Goal: Task Accomplishment & Management: Manage account settings

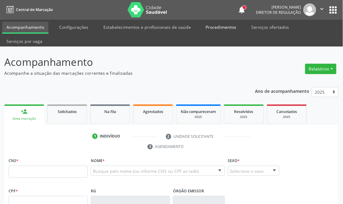
click at [223, 26] on link "Procedimentos" at bounding box center [221, 27] width 39 height 11
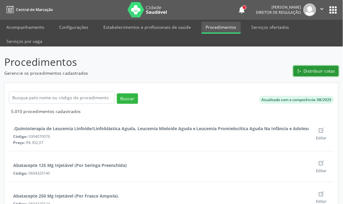
click at [303, 71] on button "Distribuir cotas" at bounding box center [316, 71] width 45 height 10
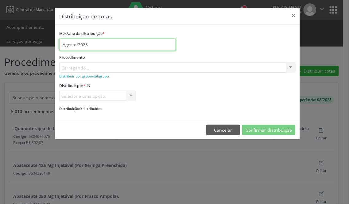
click at [69, 41] on input "Agosto/2025" at bounding box center [117, 45] width 117 height 12
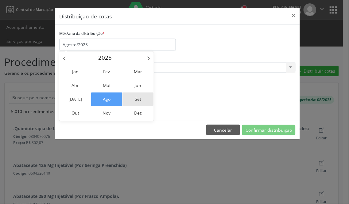
click at [131, 97] on span "Set" at bounding box center [138, 100] width 31 height 14
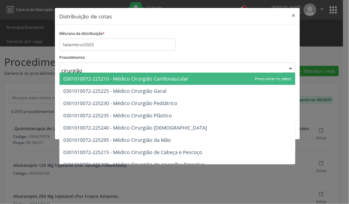
type input "cirurgião"
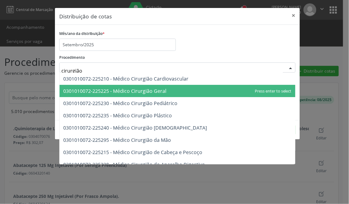
click at [146, 91] on span "0301010072-225225 - Médico Cirurgião Geral" at bounding box center [114, 91] width 103 height 7
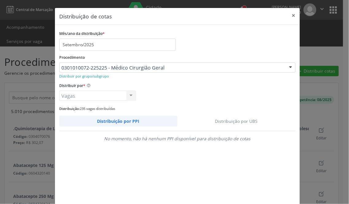
click at [243, 118] on link "Distribuição por UBS" at bounding box center [236, 121] width 119 height 11
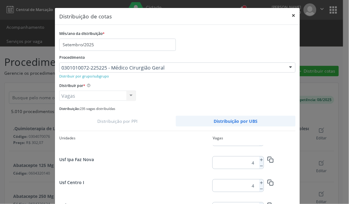
scroll to position [456, 0]
click at [260, 184] on icon at bounding box center [261, 183] width 4 height 4
type input "5"
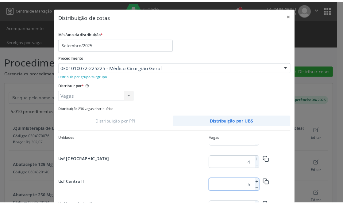
scroll to position [46, 0]
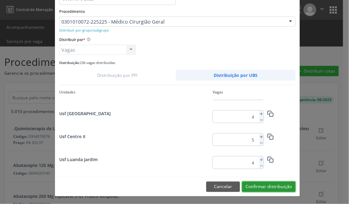
click at [271, 188] on button "Confirmar distribuição" at bounding box center [268, 187] width 53 height 10
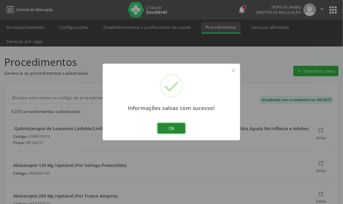
click at [173, 127] on button "Ok" at bounding box center [172, 128] width 28 height 10
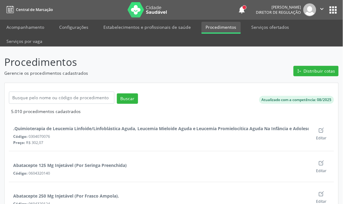
click at [338, 6] on button "apps" at bounding box center [333, 10] width 11 height 11
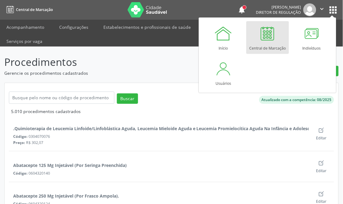
click at [265, 35] on div at bounding box center [268, 33] width 18 height 18
click at [34, 30] on link "Acompanhamento" at bounding box center [25, 27] width 46 height 11
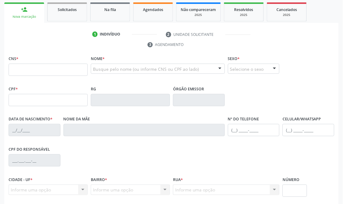
scroll to position [102, 0]
click at [29, 71] on input "text" at bounding box center [48, 70] width 79 height 12
type input "703 6030 2739 4138"
type input "101.865.364-37"
type input "02/12/1991"
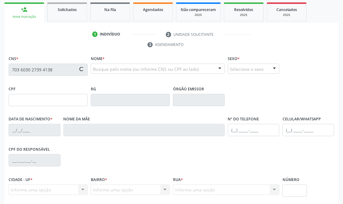
type input "Elizabete Goncalves de Lima Oliveira"
type input "(87) 98175-2255"
type input "101.865.354-65"
type input "40"
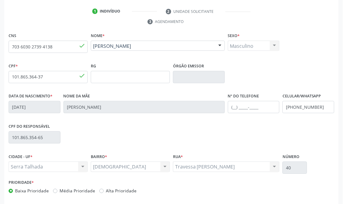
scroll to position [151, 0]
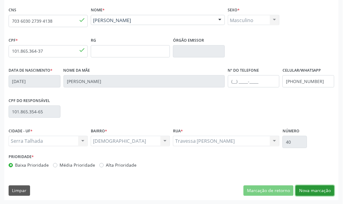
click at [320, 193] on button "Nova marcação" at bounding box center [315, 191] width 39 height 10
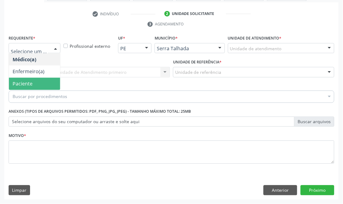
click at [35, 82] on span "Paciente" at bounding box center [34, 84] width 51 height 12
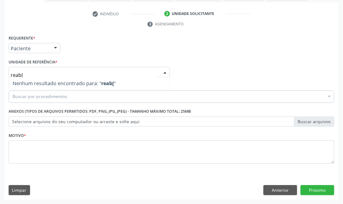
type input "reab"
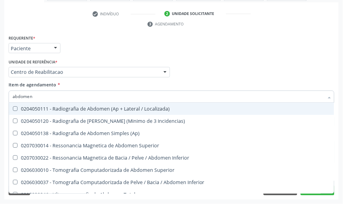
type input "abdomen t"
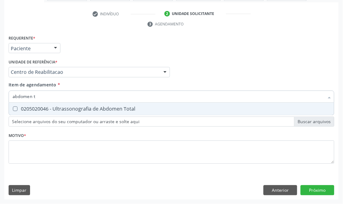
click at [80, 110] on div "0205020046 - Ultrassonografia de Abdomen Total" at bounding box center [172, 109] width 318 height 5
checkbox Total "true"
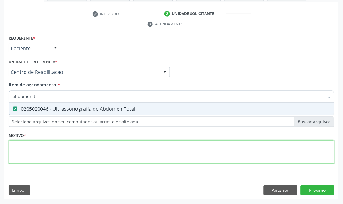
click at [46, 151] on div "Requerente * Paciente Médico(a) Enfermeiro(a) Paciente Nenhum resultado encontr…" at bounding box center [172, 103] width 326 height 139
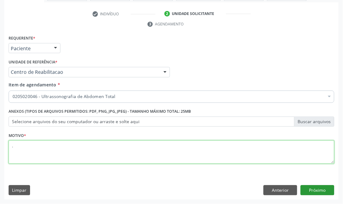
type textarea "."
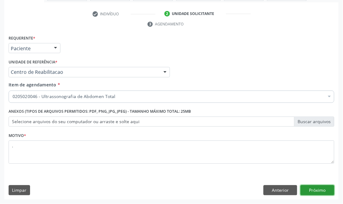
click at [311, 191] on button "Próximo" at bounding box center [318, 191] width 34 height 10
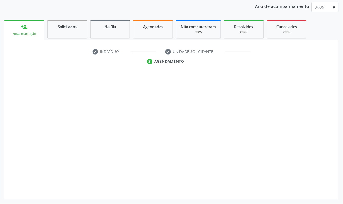
scroll to position [85, 0]
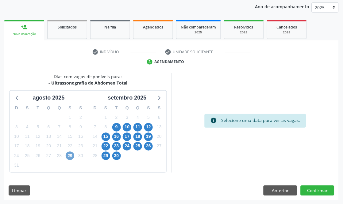
click at [72, 157] on span "29" at bounding box center [70, 156] width 9 height 9
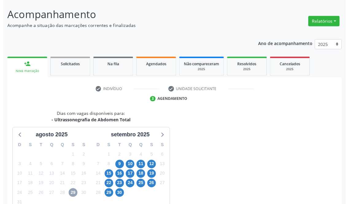
scroll to position [0, 0]
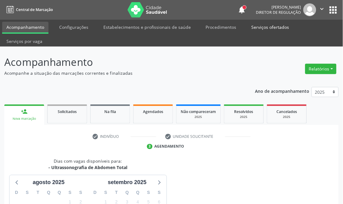
click at [258, 29] on link "Serviços ofertados" at bounding box center [270, 27] width 46 height 11
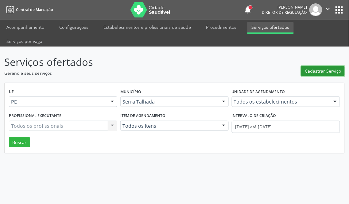
click at [309, 68] on span "Cadastrar Serviço" at bounding box center [323, 71] width 36 height 6
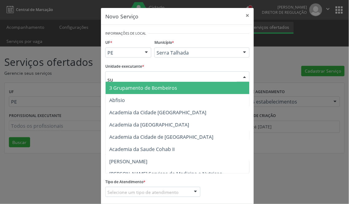
type input "sus"
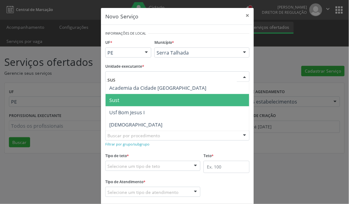
click at [120, 97] on span "Sust" at bounding box center [178, 100] width 144 height 12
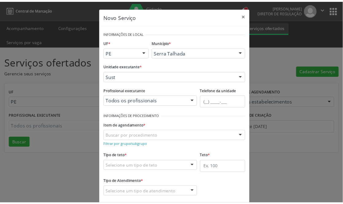
scroll to position [33, 0]
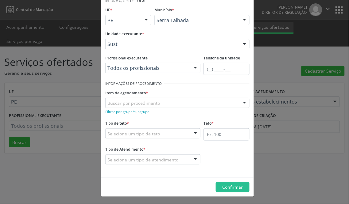
click at [269, 56] on div "Novo Serviço × Informações de Local UF * PE PE Nenhum resultado encontrado para…" at bounding box center [174, 102] width 349 height 204
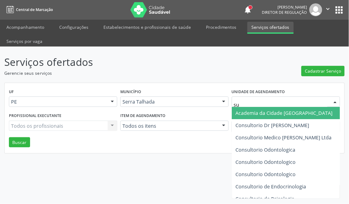
type input "sus"
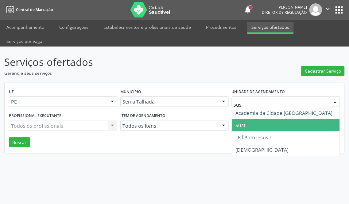
click at [252, 119] on span "Sust" at bounding box center [286, 125] width 108 height 12
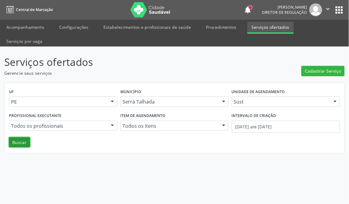
click at [22, 138] on button "Buscar" at bounding box center [19, 143] width 21 height 10
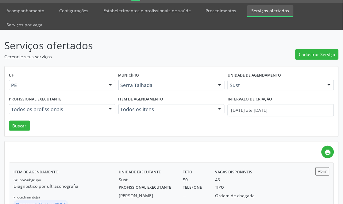
scroll to position [39, 0]
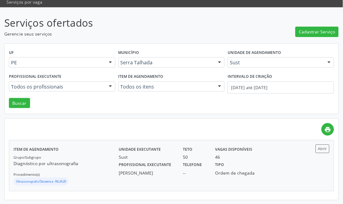
click at [204, 161] on div "Telefone --" at bounding box center [195, 169] width 32 height 16
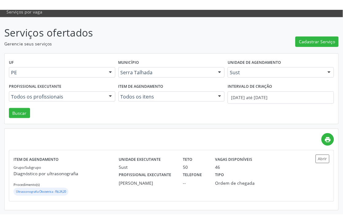
scroll to position [20, 0]
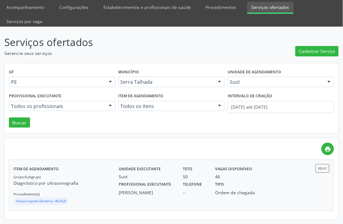
click at [222, 185] on label "Tipo" at bounding box center [220, 185] width 9 height 10
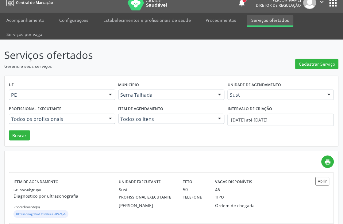
scroll to position [0, 0]
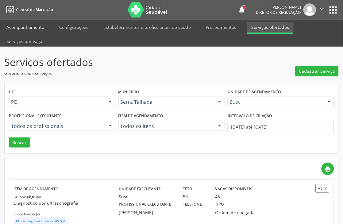
click at [33, 27] on link "Acompanhamento" at bounding box center [25, 27] width 46 height 11
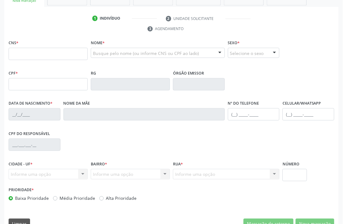
scroll to position [122, 0]
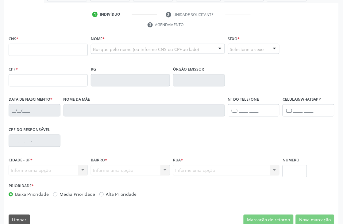
click at [143, 91] on div "RG" at bounding box center [130, 80] width 82 height 30
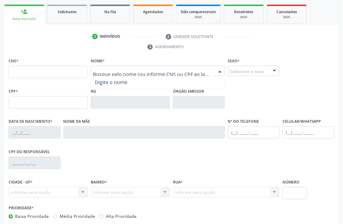
scroll to position [88, 0]
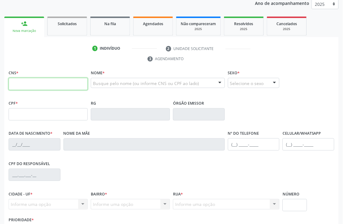
click at [65, 84] on input "text" at bounding box center [48, 84] width 79 height 12
type input "703 6030 2739 4138"
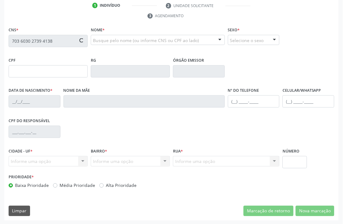
scroll to position [131, 0]
type input "101.865.364-37"
type input "[DATE]"
type input "[PERSON_NAME]"
type input "[PHONE_NUMBER]"
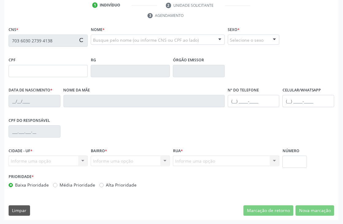
type input "[PHONE_NUMBER]"
type input "101.865.354-65"
type input "40"
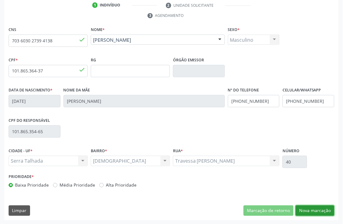
click at [302, 204] on button "Nova marcação" at bounding box center [315, 211] width 39 height 10
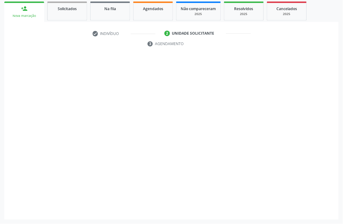
scroll to position [103, 0]
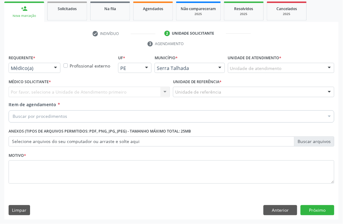
click at [36, 91] on div "Por favor, selecione a Unidade de Atendimento primeiro Nenhum resultado encontr…" at bounding box center [89, 92] width 161 height 10
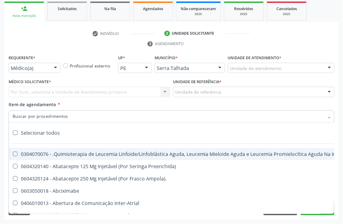
click at [58, 53] on div "check Indivíduo 2 Unidade solicitante 3 Agendamento CNS 703 6030 2739 4138 done…" at bounding box center [171, 124] width 335 height 191
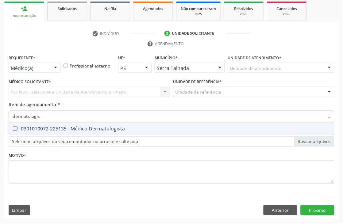
type input "dermatologist"
click at [29, 129] on div "0301010072-225135 - Médico Dermatologista" at bounding box center [172, 128] width 318 height 5
checkbox Dermatologista "true"
click at [34, 88] on div "Por favor, selecione a Unidade de Atendimento primeiro Nenhum resultado encontr…" at bounding box center [89, 92] width 161 height 10
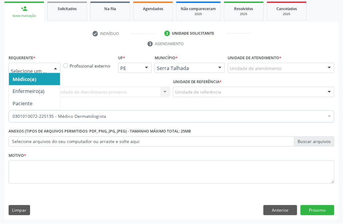
click at [36, 71] on div at bounding box center [35, 68] width 52 height 10
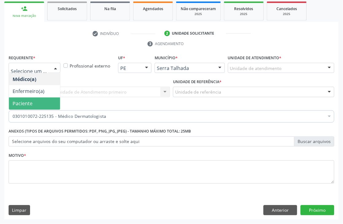
click at [24, 106] on span "Paciente" at bounding box center [23, 103] width 20 height 7
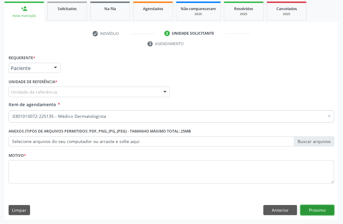
click at [328, 204] on button "Próximo" at bounding box center [318, 210] width 34 height 10
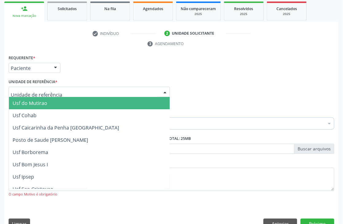
click at [72, 92] on div at bounding box center [89, 92] width 161 height 10
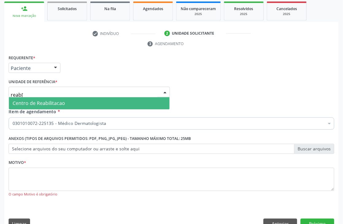
type input "reab"
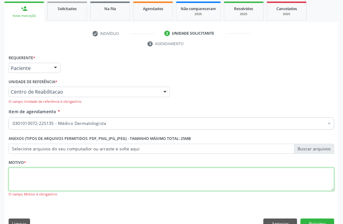
drag, startPoint x: 74, startPoint y: 182, endPoint x: 70, endPoint y: 183, distance: 3.9
click at [71, 183] on textarea at bounding box center [172, 179] width 326 height 23
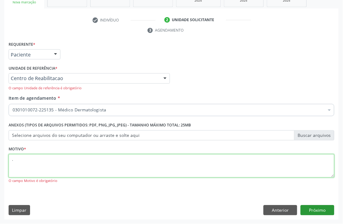
type textarea "."
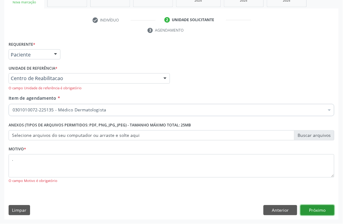
click at [320, 204] on button "Próximo" at bounding box center [318, 210] width 34 height 10
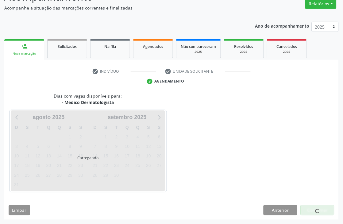
scroll to position [65, 0]
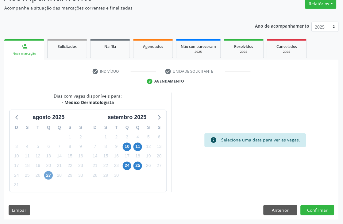
click at [49, 177] on span "27" at bounding box center [48, 175] width 9 height 9
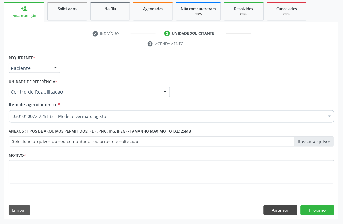
scroll to position [103, 0]
click at [285, 204] on button "Anterior" at bounding box center [281, 210] width 34 height 10
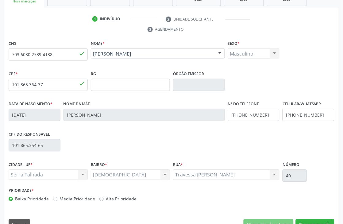
scroll to position [131, 0]
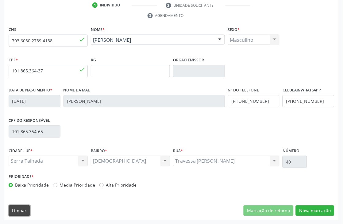
click at [27, 204] on button "Limpar" at bounding box center [19, 211] width 21 height 10
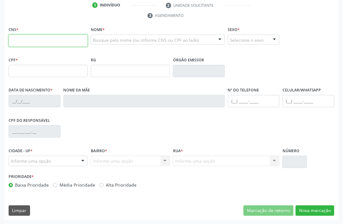
click at [36, 37] on input "text" at bounding box center [48, 41] width 79 height 12
type input "709 0078 4081 0711"
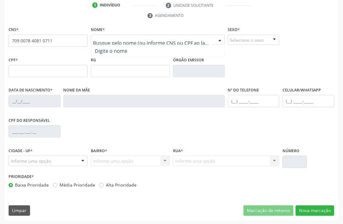
click at [102, 36] on div at bounding box center [158, 40] width 134 height 10
click at [59, 45] on input "709 0078 4081 0711" at bounding box center [48, 41] width 79 height 12
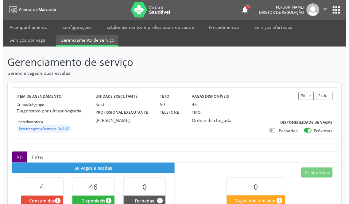
scroll to position [34, 0]
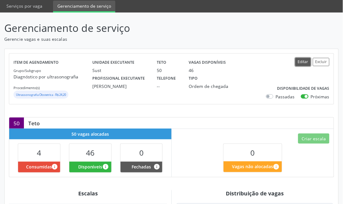
click at [303, 64] on button "Editar" at bounding box center [303, 62] width 15 height 8
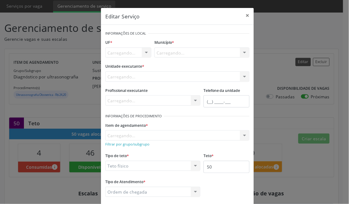
scroll to position [0, 0]
click at [210, 163] on input "50" at bounding box center [227, 167] width 46 height 12
drag, startPoint x: 210, startPoint y: 163, endPoint x: 213, endPoint y: 155, distance: 8.5
click at [210, 163] on input "50" at bounding box center [227, 167] width 46 height 12
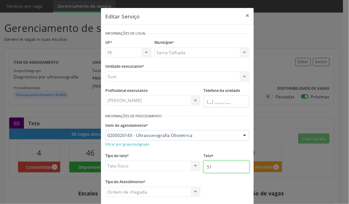
type input "51"
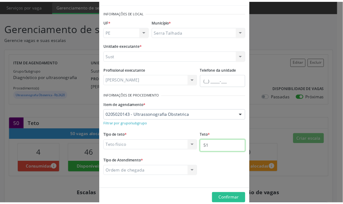
scroll to position [33, 0]
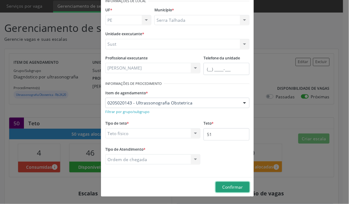
click at [238, 188] on span "Confirmar" at bounding box center [233, 188] width 21 height 6
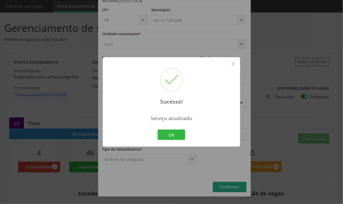
click at [186, 134] on div "Sucesso! × Serviço atualizado OK Cancel" at bounding box center [172, 102] width 138 height 90
click at [182, 135] on button "OK" at bounding box center [172, 135] width 28 height 10
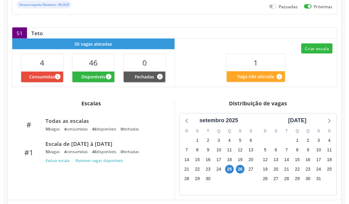
scroll to position [136, 0]
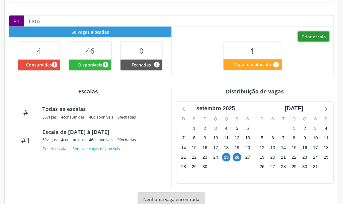
click at [309, 33] on button "Criar escala" at bounding box center [313, 37] width 31 height 10
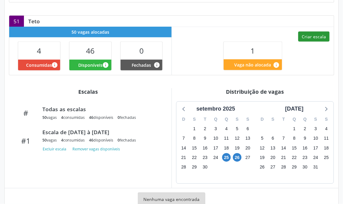
select select "7"
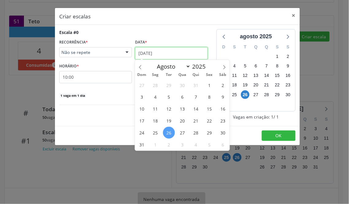
click at [167, 54] on input "2[DATE]" at bounding box center [171, 53] width 73 height 12
click at [182, 132] on span "27" at bounding box center [183, 133] width 12 height 12
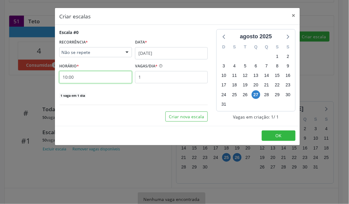
click at [104, 79] on input "10:00" at bounding box center [95, 77] width 73 height 12
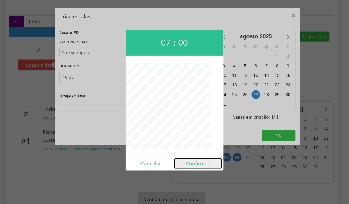
click at [189, 165] on button "Confirmar" at bounding box center [198, 164] width 47 height 10
type input "07:00"
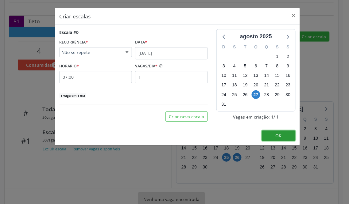
click at [284, 139] on button "OK" at bounding box center [279, 136] width 34 height 10
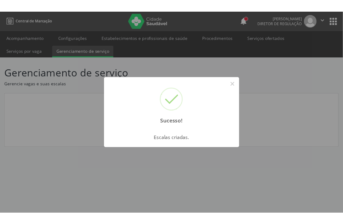
scroll to position [0, 0]
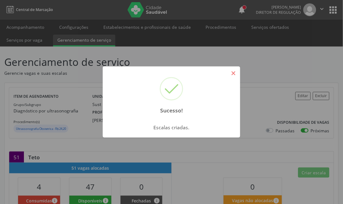
click at [231, 74] on button "×" at bounding box center [233, 73] width 10 height 10
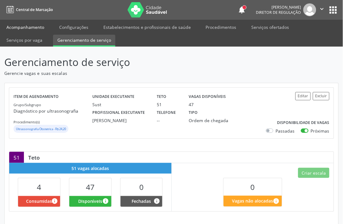
click at [33, 26] on link "Acompanhamento" at bounding box center [25, 27] width 46 height 11
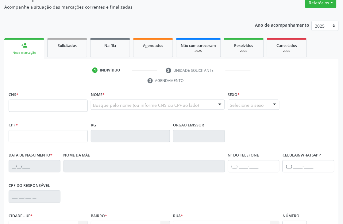
scroll to position [68, 0]
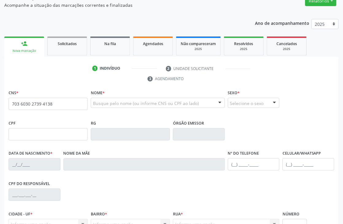
type input "703 6030 2739 4138"
type input "[DATE]"
type input "[PERSON_NAME]"
type input "[PHONE_NUMBER]"
type input "101.865.354-65"
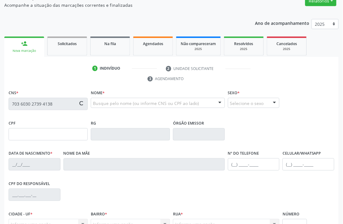
type input "40"
type input "101.865.364-37"
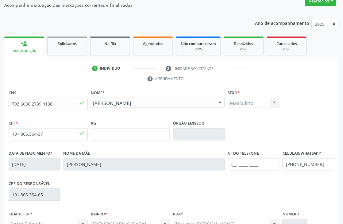
scroll to position [131, 0]
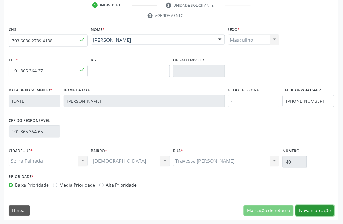
click at [328, 204] on button "Nova marcação" at bounding box center [315, 211] width 39 height 10
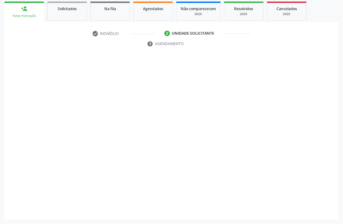
scroll to position [103, 0]
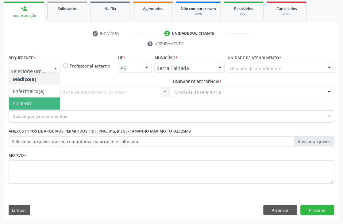
click at [29, 103] on span "Paciente" at bounding box center [23, 103] width 20 height 7
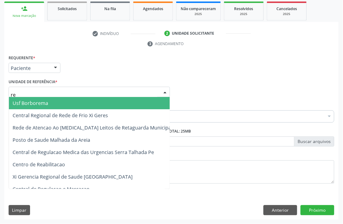
type input "rea"
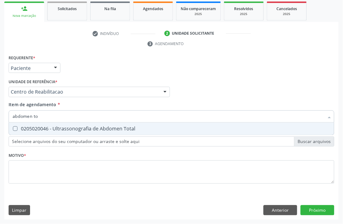
type input "abdomen tot"
click at [35, 123] on span "0205020046 - Ultrassonografia de Abdomen Total" at bounding box center [171, 129] width 325 height 12
checkbox Total "true"
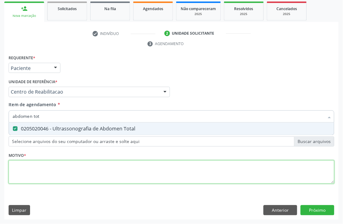
click at [34, 170] on div "Requerente * Paciente Médico(a) Enfermeiro(a) Paciente Nenhum resultado encontr…" at bounding box center [172, 122] width 326 height 139
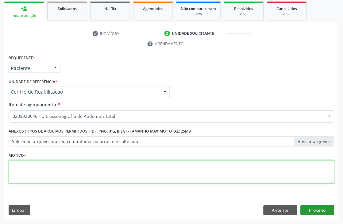
type textarea "."
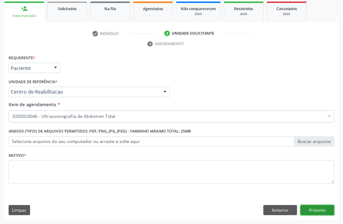
click at [311, 204] on button "Próximo" at bounding box center [318, 210] width 34 height 10
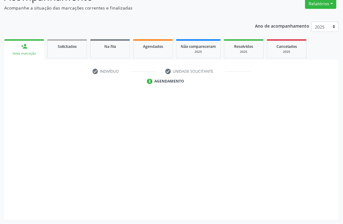
scroll to position [65, 0]
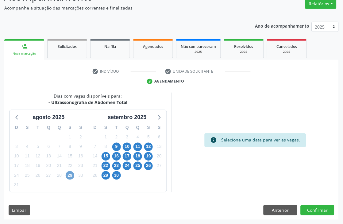
click at [70, 174] on span "29" at bounding box center [70, 175] width 9 height 9
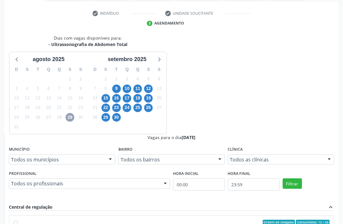
scroll to position [158, 0]
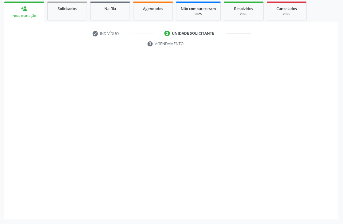
scroll to position [103, 0]
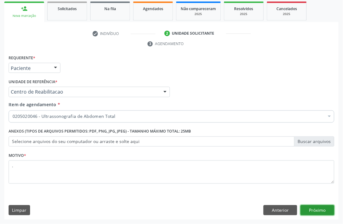
click at [312, 204] on button "Próximo" at bounding box center [318, 210] width 34 height 10
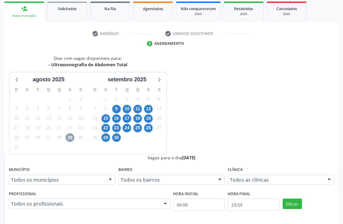
click at [68, 138] on span "29" at bounding box center [70, 138] width 9 height 9
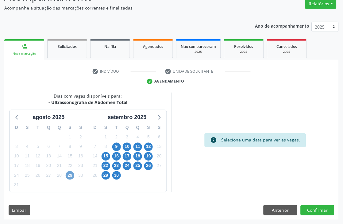
scroll to position [65, 0]
click at [69, 172] on span "29" at bounding box center [70, 175] width 9 height 9
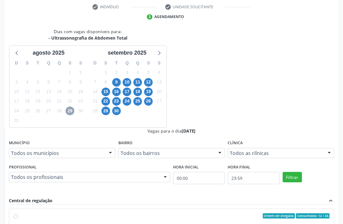
scroll to position [158, 0]
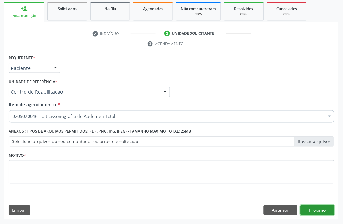
click at [309, 204] on button "Próximo" at bounding box center [318, 210] width 34 height 10
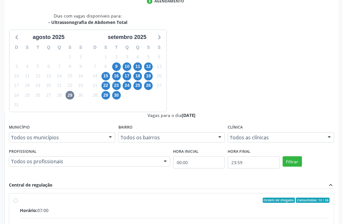
scroll to position [158, 0]
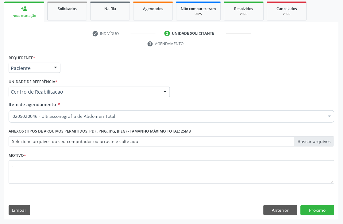
scroll to position [103, 0]
click at [318, 204] on button "Próximo" at bounding box center [318, 210] width 34 height 10
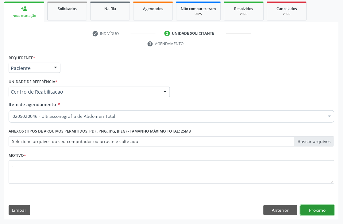
click at [318, 204] on button "Próximo" at bounding box center [318, 210] width 34 height 10
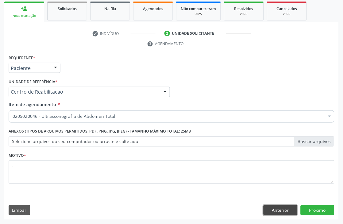
click at [283, 204] on button "Anterior" at bounding box center [281, 210] width 34 height 10
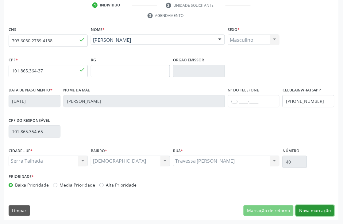
click at [310, 204] on button "Nova marcação" at bounding box center [315, 211] width 39 height 10
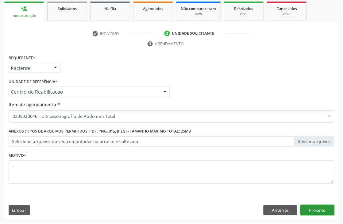
click at [316, 204] on button "Próximo" at bounding box center [318, 210] width 34 height 10
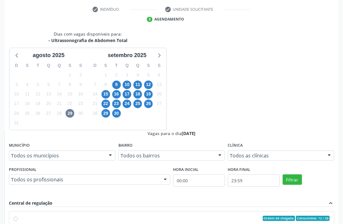
scroll to position [158, 0]
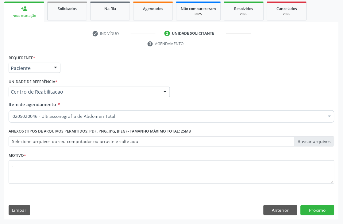
scroll to position [103, 0]
click at [283, 204] on button "Anterior" at bounding box center [281, 210] width 34 height 10
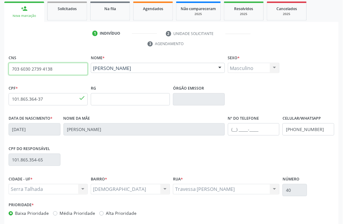
click at [31, 71] on input "703 6030 2739 4138" at bounding box center [48, 69] width 79 height 12
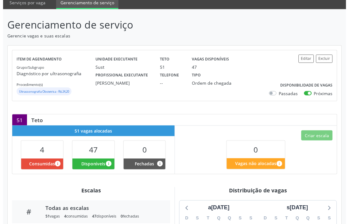
scroll to position [34, 0]
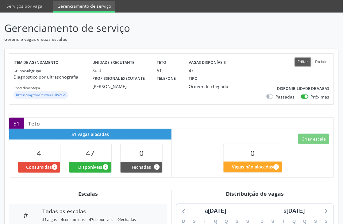
click at [302, 60] on button "Editar" at bounding box center [303, 62] width 15 height 8
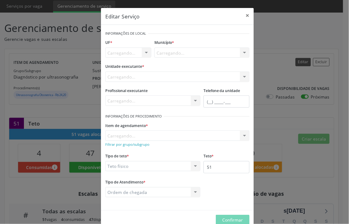
scroll to position [0, 0]
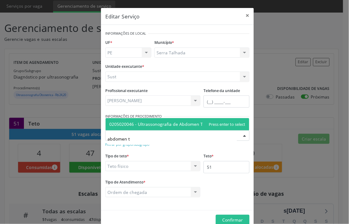
type input "abdomen to"
click at [177, 128] on span "0205020046 - Ultrassonografia de Abdomen Total" at bounding box center [178, 124] width 144 height 12
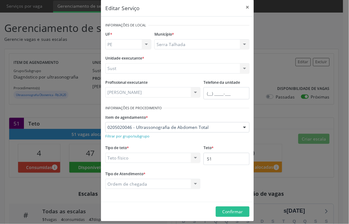
scroll to position [13, 0]
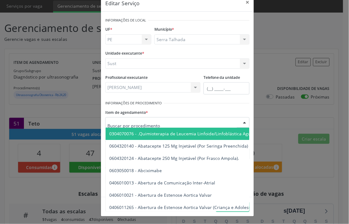
click at [168, 114] on div "Item de agendamento * 0304070076 - .Quimioterapia de Leucemia Linfoide/Linfoblá…" at bounding box center [177, 118] width 144 height 20
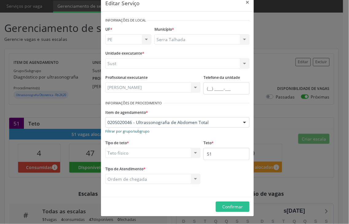
click at [131, 131] on small "Filtrar por grupo/subgrupo" at bounding box center [127, 131] width 44 height 5
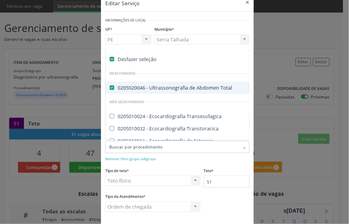
click at [126, 152] on div at bounding box center [177, 147] width 144 height 12
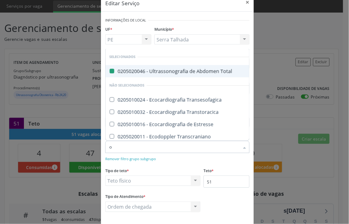
type input "ob"
checkbox Total "false"
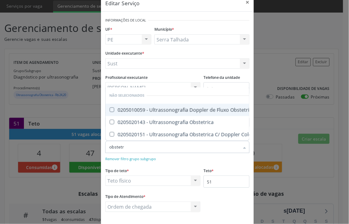
type input "obstetri"
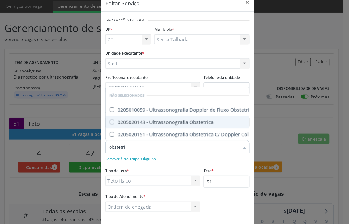
click at [168, 120] on div "0205020143 - Ultrassonografia Obstetrica" at bounding box center [197, 122] width 176 height 5
checkbox Obstetrica "true"
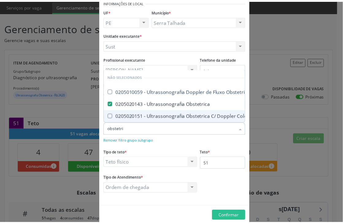
scroll to position [41, 0]
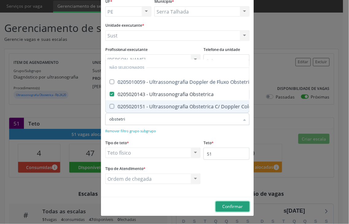
checkbox Obstetrico "true"
click at [228, 207] on span "Confirmar" at bounding box center [233, 207] width 21 height 6
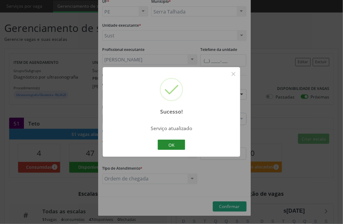
click at [168, 144] on button "OK" at bounding box center [172, 145] width 28 height 10
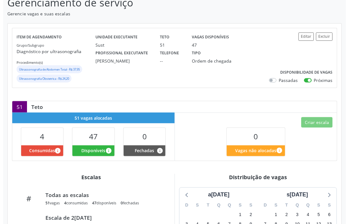
scroll to position [0, 0]
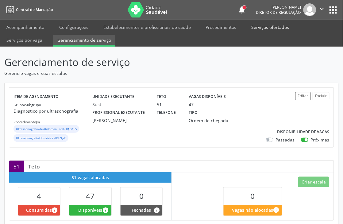
click at [269, 27] on link "Serviços ofertados" at bounding box center [270, 27] width 46 height 11
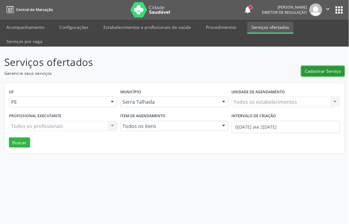
click at [310, 68] on span "Cadastrar Serviço" at bounding box center [323, 71] width 36 height 6
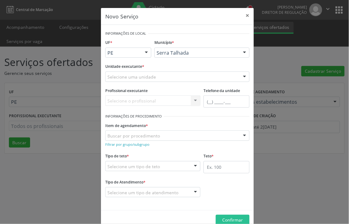
click at [118, 74] on div "Selecione uma unidade" at bounding box center [177, 77] width 144 height 10
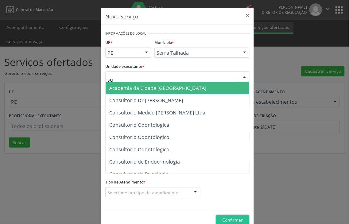
type input "sus"
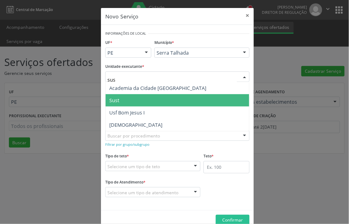
click at [120, 96] on span "Sust" at bounding box center [178, 100] width 144 height 12
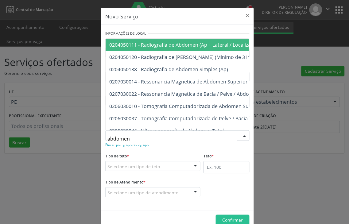
type input "abdomen t"
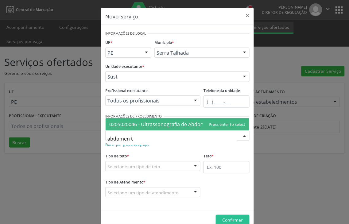
click at [136, 125] on span "0205020046 - Ultrassonografia de Abdomen Total" at bounding box center [166, 124] width 115 height 7
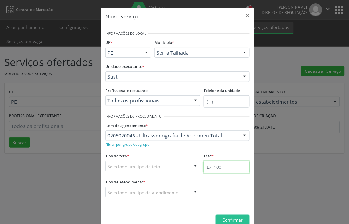
click at [209, 166] on input "text" at bounding box center [227, 167] width 46 height 12
type input "1"
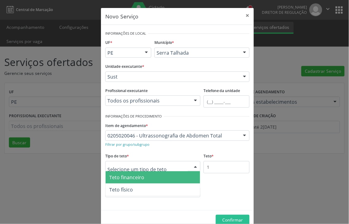
click at [160, 169] on div at bounding box center [152, 166] width 95 height 10
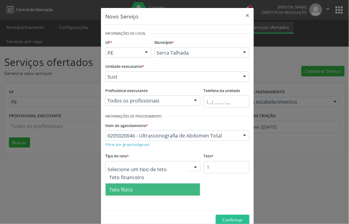
click at [136, 189] on span "Teto físico" at bounding box center [153, 190] width 95 height 12
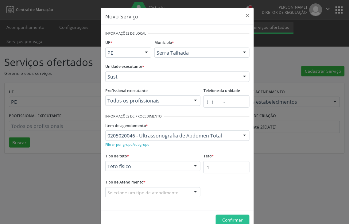
click at [136, 189] on div "Selecione um tipo de atendimento" at bounding box center [152, 192] width 95 height 10
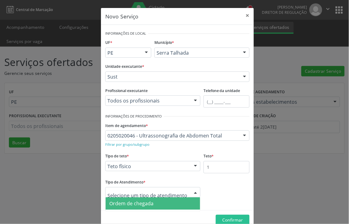
click at [135, 203] on span "Ordem de chegada" at bounding box center [131, 203] width 44 height 7
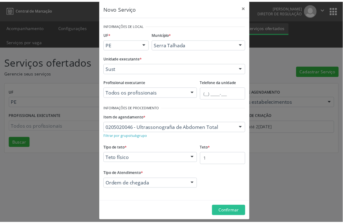
scroll to position [13, 0]
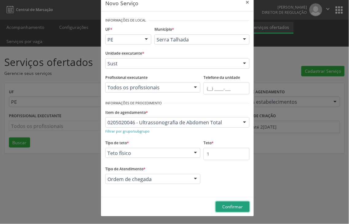
click at [226, 206] on span "Confirmar" at bounding box center [233, 207] width 21 height 6
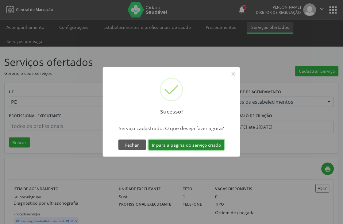
click at [174, 140] on button "Ir para a página do serviço criado" at bounding box center [187, 145] width 76 height 10
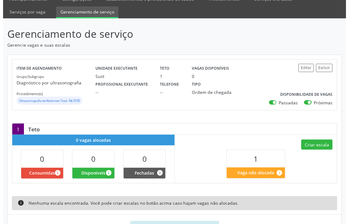
scroll to position [57, 0]
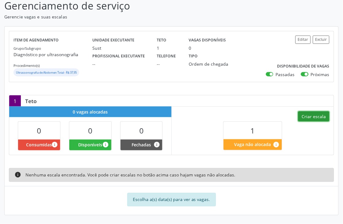
click at [309, 117] on button "Criar escala" at bounding box center [313, 116] width 31 height 10
select select "7"
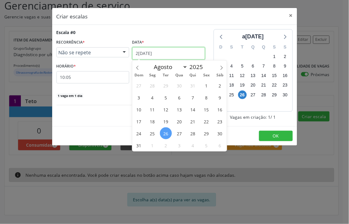
click at [152, 54] on input "26/08/2025" at bounding box center [168, 53] width 73 height 12
click at [177, 130] on span "27" at bounding box center [179, 133] width 12 height 12
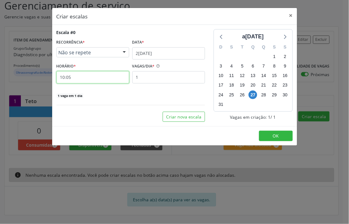
click at [95, 78] on input "10:05" at bounding box center [92, 77] width 73 height 12
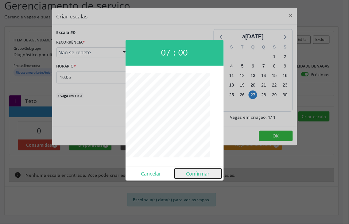
click at [198, 176] on button "Confirmar" at bounding box center [198, 174] width 47 height 10
type input "07:00"
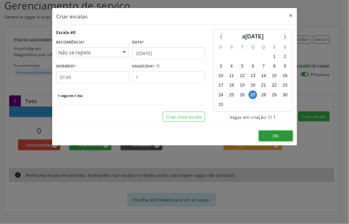
click at [286, 134] on button "OK" at bounding box center [276, 136] width 34 height 10
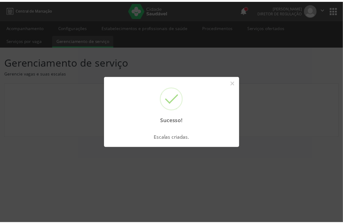
scroll to position [0, 0]
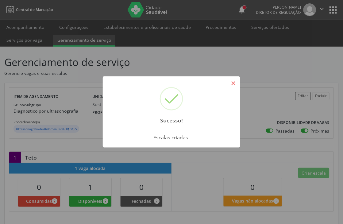
click at [232, 86] on button "×" at bounding box center [233, 83] width 10 height 10
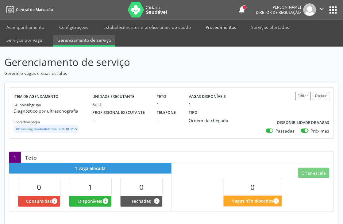
click at [214, 28] on link "Procedimentos" at bounding box center [221, 27] width 39 height 11
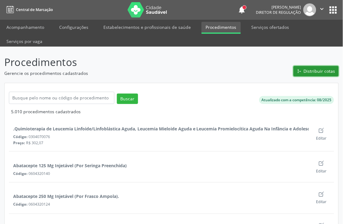
click at [313, 68] on span "Distribuir cotas" at bounding box center [320, 71] width 32 height 6
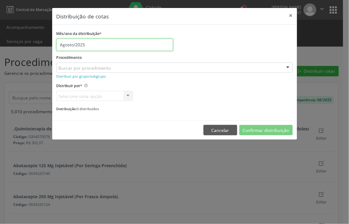
click at [84, 49] on input "Agosto/2025" at bounding box center [114, 45] width 117 height 12
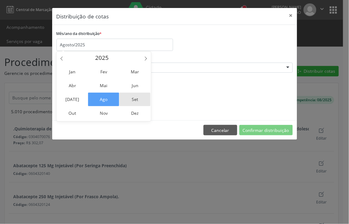
click at [129, 98] on span "Set" at bounding box center [134, 100] width 31 height 14
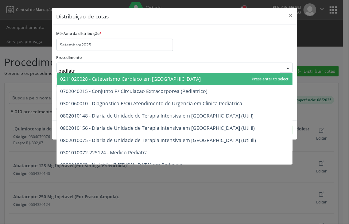
type input "pediatra"
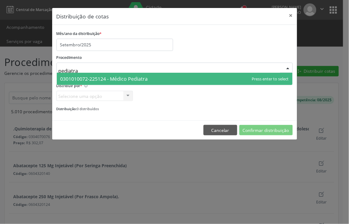
click at [99, 76] on span "0301010072-225124 - Médico Pediatra" at bounding box center [104, 79] width 88 height 7
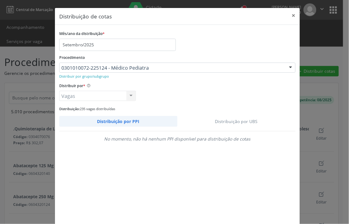
click at [232, 119] on link "Distribuição por UBS" at bounding box center [236, 121] width 119 height 11
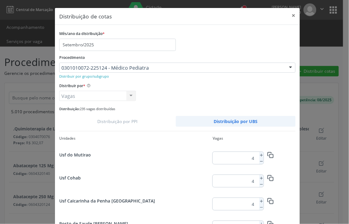
scroll to position [268, 0]
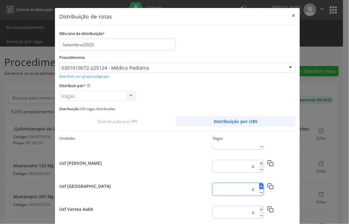
click at [262, 186] on line at bounding box center [262, 186] width 0 height 2
type input "5"
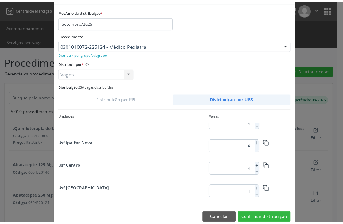
scroll to position [34, 0]
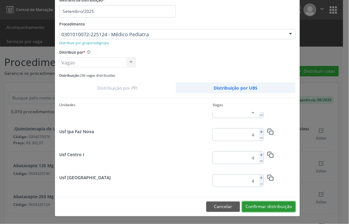
click at [273, 206] on button "Confirmar distribuição" at bounding box center [268, 207] width 53 height 10
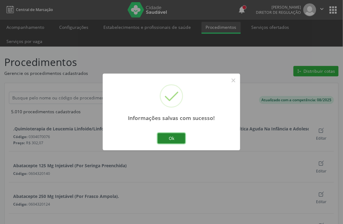
click at [179, 142] on button "Ok" at bounding box center [172, 138] width 28 height 10
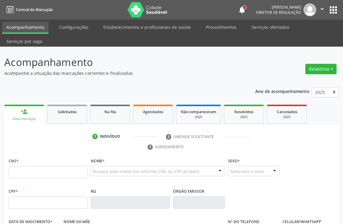
scroll to position [131, 0]
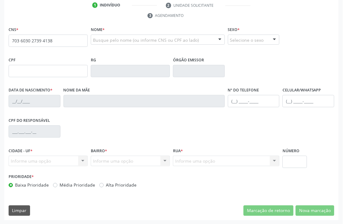
type input "703 6030 2739 4138"
type input "101.865.364-37"
type input "[DATE]"
type input "[PERSON_NAME]"
type input "[PHONE_NUMBER]"
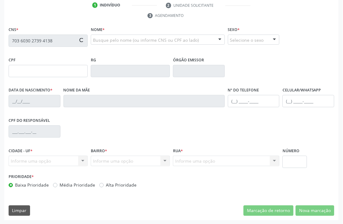
type input "101.865.354-65"
type input "40"
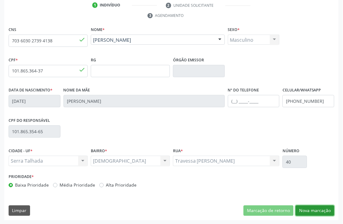
click at [321, 209] on button "Nova marcação" at bounding box center [315, 211] width 39 height 10
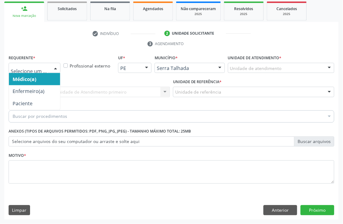
click at [42, 71] on div at bounding box center [35, 68] width 52 height 10
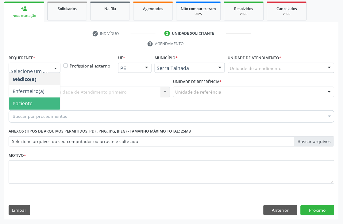
click at [25, 102] on span "Paciente" at bounding box center [23, 103] width 20 height 7
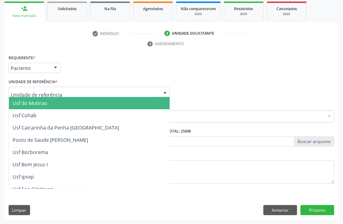
click at [26, 87] on div at bounding box center [89, 92] width 161 height 10
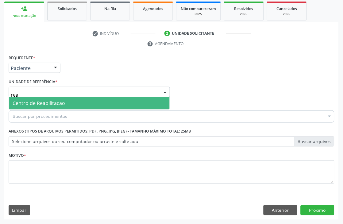
type input "reab"
click at [40, 105] on span "Centro de Reabilitacao" at bounding box center [39, 103] width 53 height 7
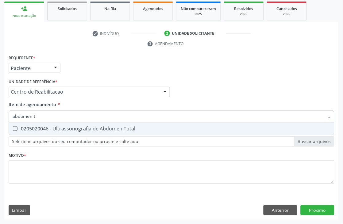
type input "abdomen to"
click at [42, 127] on div "0205020046 - Ultrassonografia de Abdomen Total" at bounding box center [172, 128] width 318 height 5
checkbox Total "true"
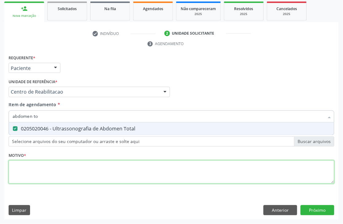
click at [25, 173] on div "Requerente * Paciente Médico(a) Enfermeiro(a) Paciente Nenhum resultado encontr…" at bounding box center [172, 122] width 326 height 139
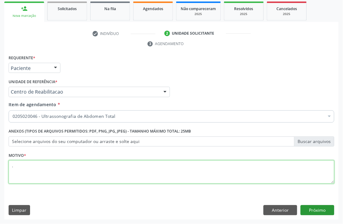
type textarea "."
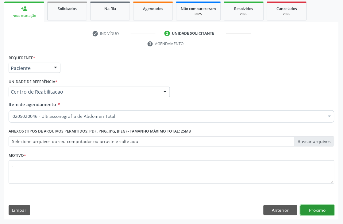
click at [318, 208] on button "Próximo" at bounding box center [318, 210] width 34 height 10
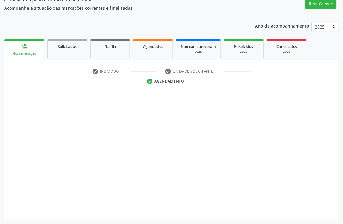
scroll to position [65, 0]
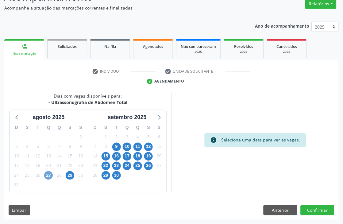
click at [45, 176] on span "27" at bounding box center [48, 175] width 9 height 9
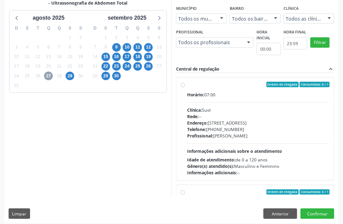
scroll to position [168, 0]
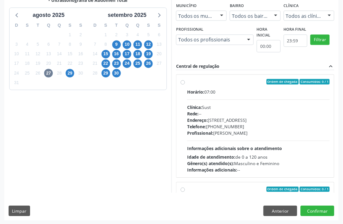
click at [220, 158] on span "Idade de atendimento:" at bounding box center [211, 157] width 49 height 6
click at [185, 85] on input "Ordem de chegada Consumidos: 0 / 1 Horário: 07:00 Clínica: Sust Rede: -- Endere…" at bounding box center [183, 82] width 4 height 6
radio input "true"
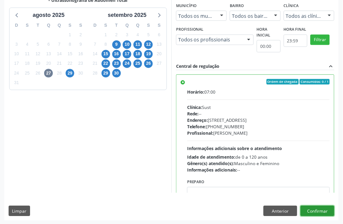
click at [316, 212] on button "Confirmar" at bounding box center [318, 211] width 34 height 10
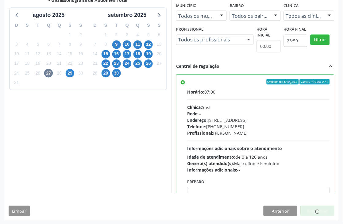
scroll to position [0, 0]
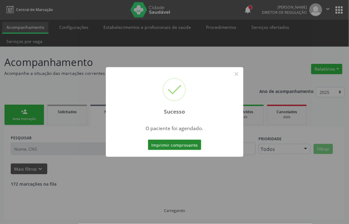
click at [166, 144] on button "Imprimir comprovante" at bounding box center [174, 145] width 53 height 10
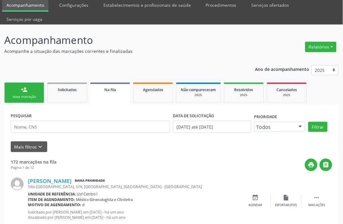
scroll to position [34, 0]
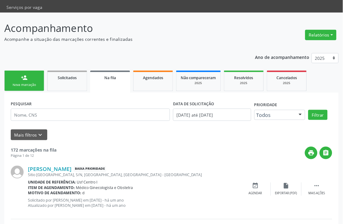
click at [175, 167] on div "[PERSON_NAME] Baixa Prioridade" at bounding box center [134, 169] width 212 height 7
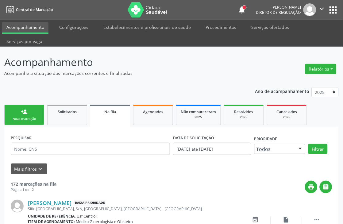
click at [31, 120] on div "Nova marcação" at bounding box center [24, 119] width 31 height 5
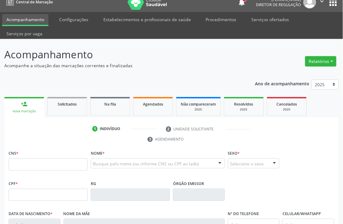
scroll to position [34, 0]
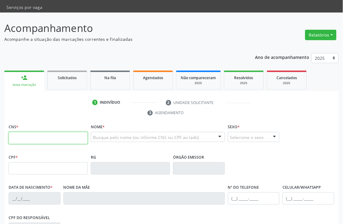
click at [51, 138] on input "text" at bounding box center [48, 138] width 79 height 12
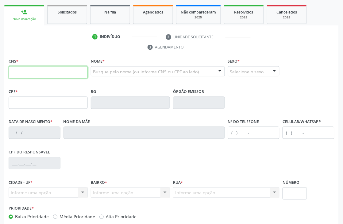
scroll to position [102, 0]
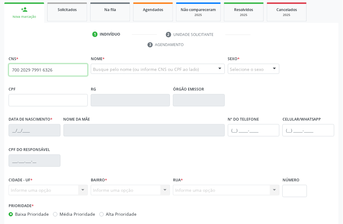
type input "700 2029 7991 6326"
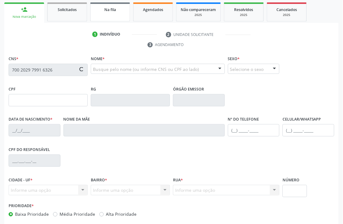
type input "[DATE]"
type input "[PERSON_NAME]"
type input "[PHONE_NUMBER]"
type input "324"
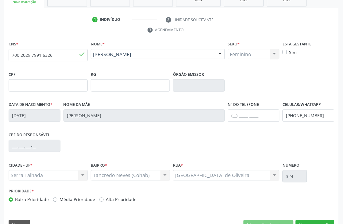
scroll to position [131, 0]
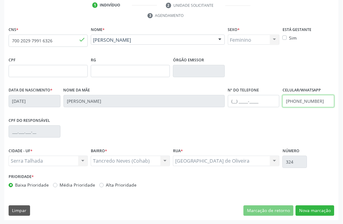
click at [293, 102] on input "(87) 98807-1784" at bounding box center [309, 101] width 52 height 12
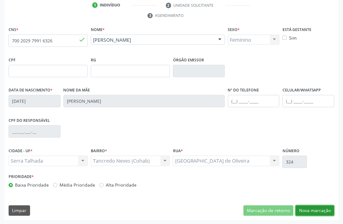
click at [328, 210] on button "Nova marcação" at bounding box center [315, 211] width 39 height 10
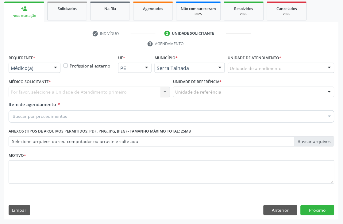
scroll to position [103, 0]
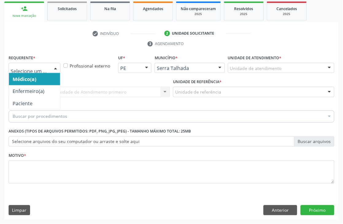
click at [46, 64] on div at bounding box center [35, 68] width 52 height 10
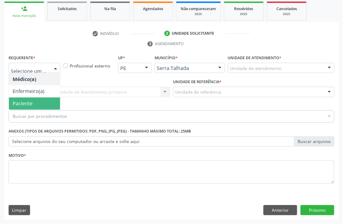
click at [41, 106] on span "Paciente" at bounding box center [34, 104] width 51 height 12
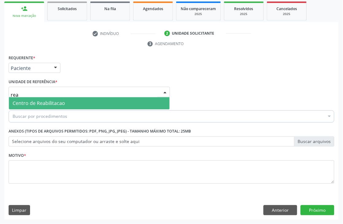
type input "reab"
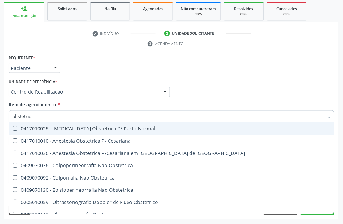
type input "obstetrica"
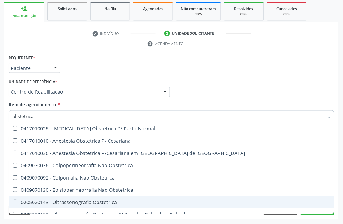
click at [56, 200] on div "0205020143 - Ultrassonografia Obstetrica" at bounding box center [172, 202] width 318 height 5
checkbox Obstetrica "true"
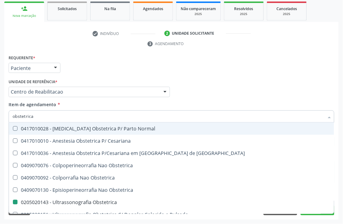
click at [95, 71] on div "Requerente * Paciente Médico(a) Enfermeiro(a) Paciente Nenhum resultado encontr…" at bounding box center [171, 65] width 329 height 24
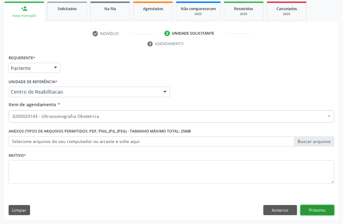
click at [317, 214] on button "Próximo" at bounding box center [318, 210] width 34 height 10
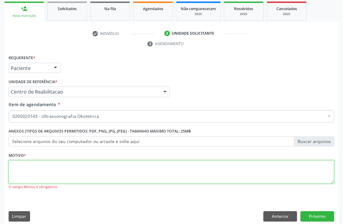
click at [84, 161] on textarea at bounding box center [172, 172] width 326 height 23
type textarea "d"
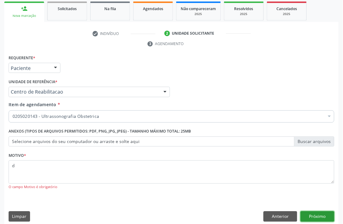
click at [319, 213] on button "Próximo" at bounding box center [318, 217] width 34 height 10
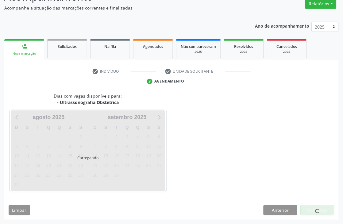
scroll to position [65, 0]
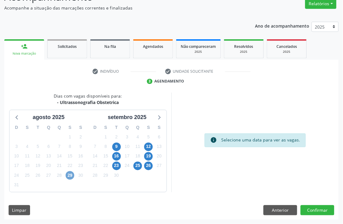
click at [70, 176] on span "29" at bounding box center [70, 175] width 9 height 9
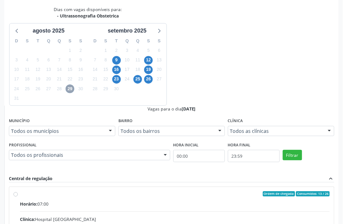
scroll to position [158, 0]
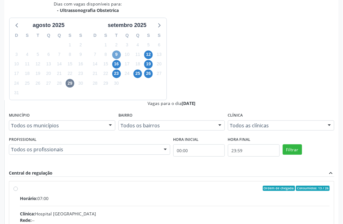
click at [117, 55] on span "9" at bounding box center [116, 55] width 9 height 9
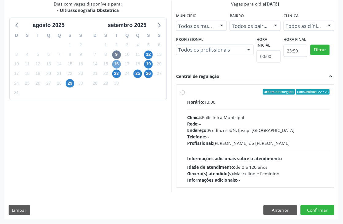
click at [118, 65] on span "16" at bounding box center [116, 64] width 9 height 9
click at [118, 76] on span "23" at bounding box center [116, 74] width 9 height 9
click at [283, 207] on button "Anterior" at bounding box center [281, 210] width 34 height 10
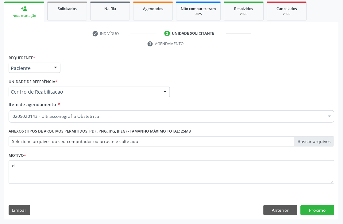
scroll to position [103, 0]
click at [320, 207] on button "Próximo" at bounding box center [318, 210] width 34 height 10
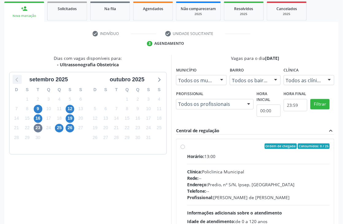
click at [16, 76] on icon at bounding box center [17, 80] width 8 height 8
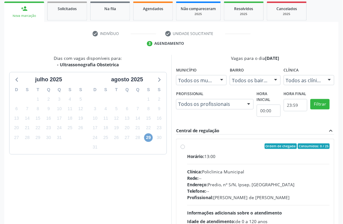
click at [146, 137] on span "29" at bounding box center [148, 138] width 9 height 9
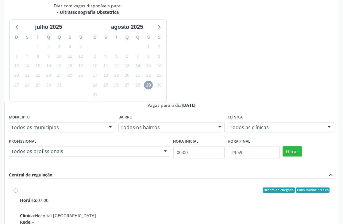
scroll to position [158, 0]
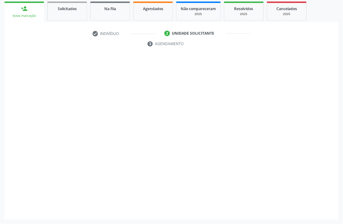
scroll to position [103, 0]
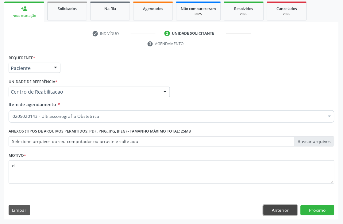
click at [274, 210] on button "Anterior" at bounding box center [281, 210] width 34 height 10
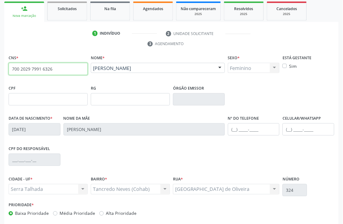
click at [21, 71] on input "700 2029 7991 6326" at bounding box center [48, 69] width 79 height 12
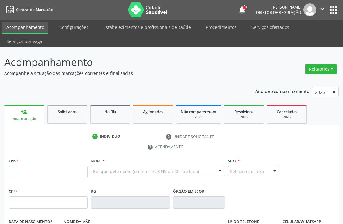
scroll to position [131, 0]
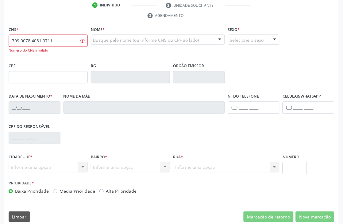
type input "709 0078 4081 0711"
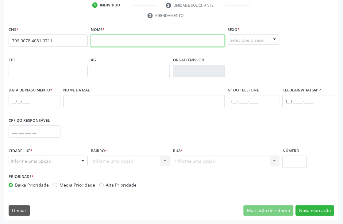
click at [102, 41] on input "text" at bounding box center [158, 41] width 134 height 12
type input "a"
type input "[PERSON_NAME]"
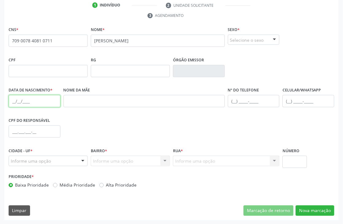
click at [11, 99] on input "text" at bounding box center [35, 101] width 52 height 12
type input "1[DATE]"
click at [55, 158] on div "Informe uma opção" at bounding box center [48, 161] width 79 height 10
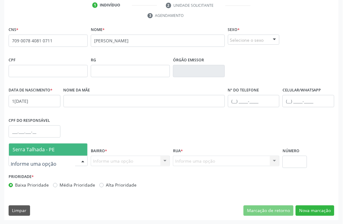
click at [32, 148] on span "Serra Talhada - PE" at bounding box center [34, 149] width 42 height 7
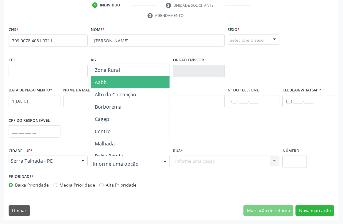
click at [194, 126] on div "CPF do responsável" at bounding box center [171, 131] width 329 height 30
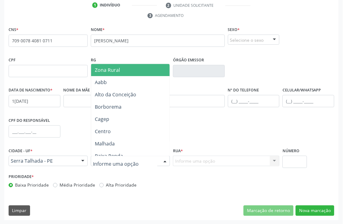
click at [118, 72] on span "Zona Rural" at bounding box center [107, 70] width 25 height 7
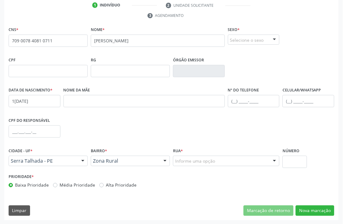
click at [215, 165] on div "Informe uma opção" at bounding box center [226, 161] width 107 height 10
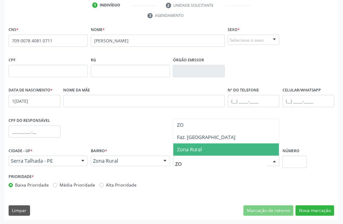
type input "ZON"
click at [188, 148] on span "Zona Rural" at bounding box center [189, 149] width 25 height 7
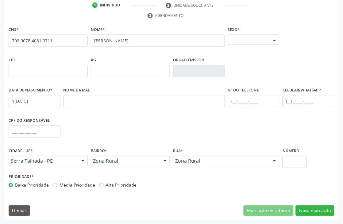
click at [264, 36] on div "Selecione o sexo" at bounding box center [254, 40] width 52 height 10
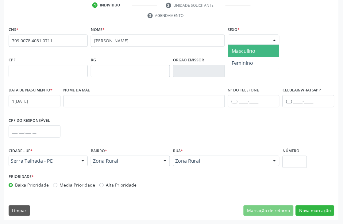
click at [242, 51] on span "Masculino" at bounding box center [244, 51] width 24 height 7
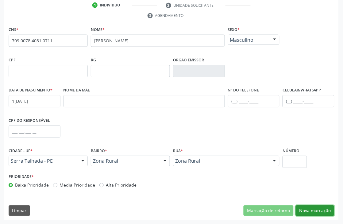
click at [316, 210] on button "Nova marcação" at bounding box center [315, 211] width 39 height 10
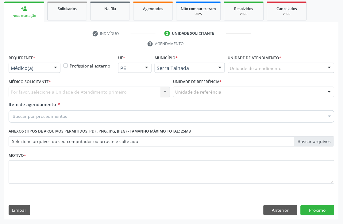
scroll to position [103, 0]
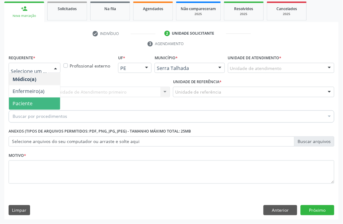
click at [29, 102] on span "Paciente" at bounding box center [23, 103] width 20 height 7
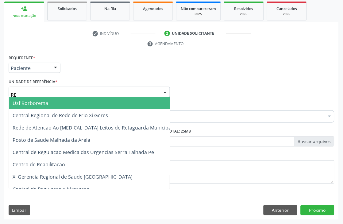
type input "REA"
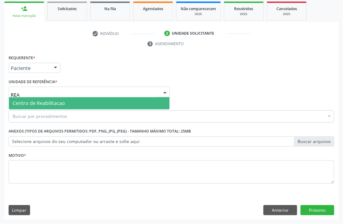
click at [38, 102] on span "Centro de Reabilitacao" at bounding box center [39, 103] width 53 height 7
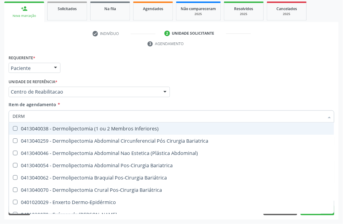
type input "DERMA"
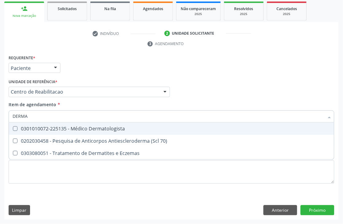
click at [82, 130] on div "0301010072-225135 - Médico Dermatologista" at bounding box center [172, 128] width 318 height 5
checkbox Dermatologista "true"
click at [94, 76] on div "Requerente * Paciente Médico(a) Enfermeiro(a) Paciente Nenhum resultado encontr…" at bounding box center [171, 65] width 329 height 24
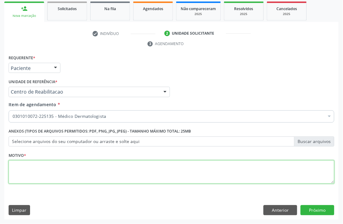
click at [32, 171] on textarea at bounding box center [172, 172] width 326 height 23
type textarea "."
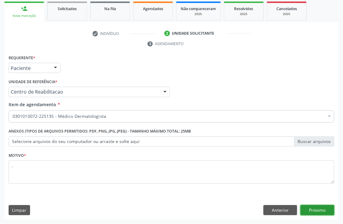
click at [324, 214] on button "Próximo" at bounding box center [318, 210] width 34 height 10
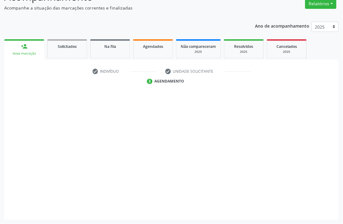
scroll to position [65, 0]
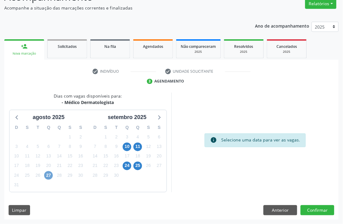
click at [52, 175] on span "27" at bounding box center [48, 175] width 9 height 9
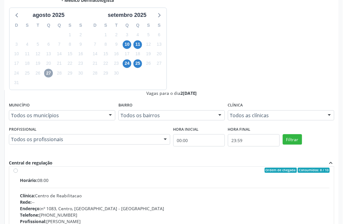
scroll to position [0, 0]
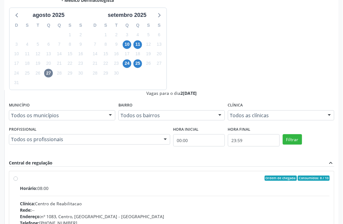
click at [303, 201] on div "Clínica: Centro de Reabilitacao" at bounding box center [175, 204] width 310 height 6
click at [18, 176] on input "Ordem de chegada Consumidos: 8 / 10 Horário: 08:00 Clínica: Centro de Reabilita…" at bounding box center [16, 179] width 4 height 6
radio input "true"
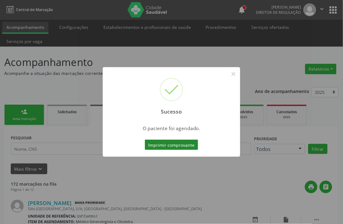
click at [176, 146] on button "Imprimir comprovante" at bounding box center [171, 145] width 53 height 10
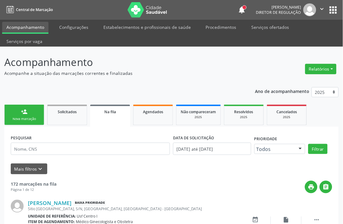
click at [40, 116] on link "person_add Nova marcação" at bounding box center [24, 115] width 40 height 21
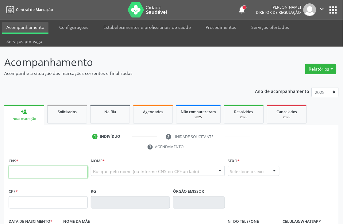
click at [61, 170] on input "text" at bounding box center [48, 172] width 79 height 12
type input "701 7002 6784 3670"
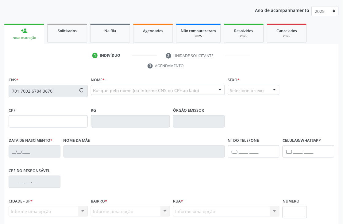
scroll to position [131, 0]
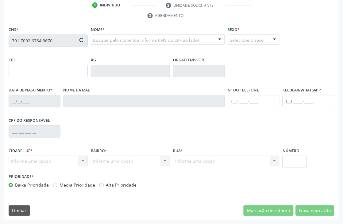
type input "[DATE]"
type input "[PERSON_NAME]"
type input "[PHONE_NUMBER]"
type input "131"
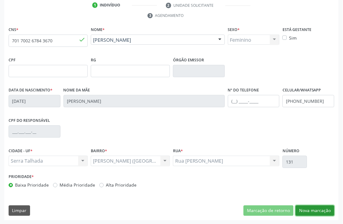
click at [314, 210] on button "Nova marcação" at bounding box center [315, 211] width 39 height 10
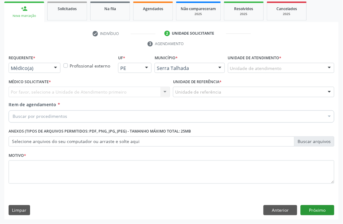
scroll to position [103, 0]
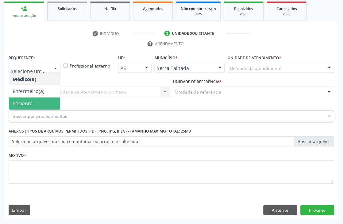
click at [32, 105] on span "Paciente" at bounding box center [23, 103] width 20 height 7
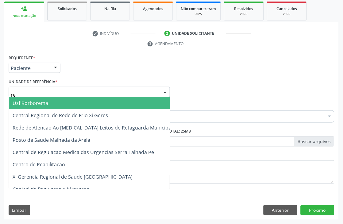
type input "rea"
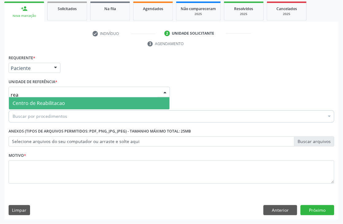
click at [32, 107] on span "Centro de Reabilitacao" at bounding box center [89, 103] width 161 height 12
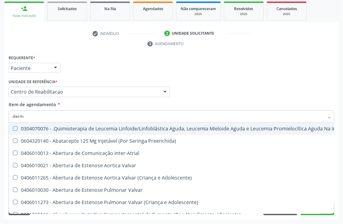
type input "derma"
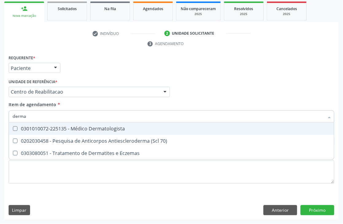
click at [34, 130] on div "0301010072-225135 - Médico Dermatologista" at bounding box center [172, 128] width 318 height 5
checkbox Dermatologista "true"
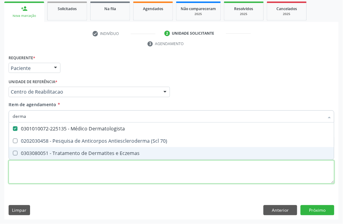
click at [44, 176] on div "Requerente * Paciente Médico(a) Enfermeiro(a) Paciente Nenhum resultado encontr…" at bounding box center [172, 122] width 326 height 139
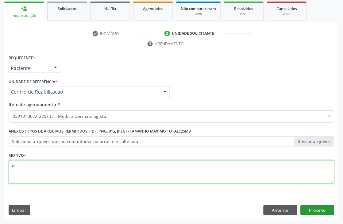
type textarea "d"
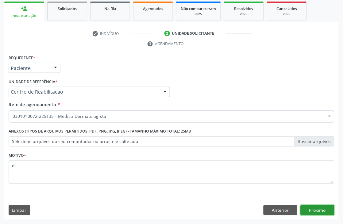
click at [330, 214] on button "Próximo" at bounding box center [318, 210] width 34 height 10
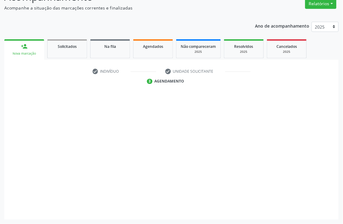
scroll to position [65, 0]
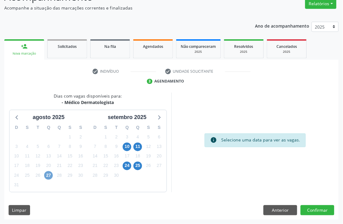
click at [50, 177] on span "27" at bounding box center [48, 175] width 9 height 9
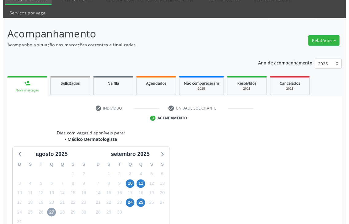
scroll to position [0, 0]
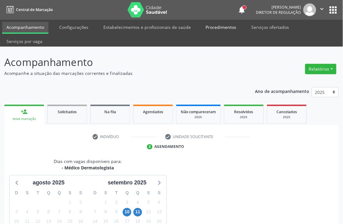
click at [208, 26] on link "Procedimentos" at bounding box center [221, 27] width 39 height 11
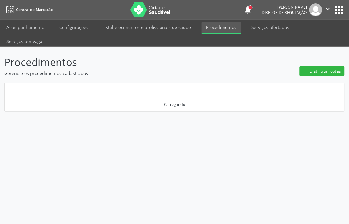
click at [208, 26] on link "Procedimentos" at bounding box center [221, 28] width 39 height 12
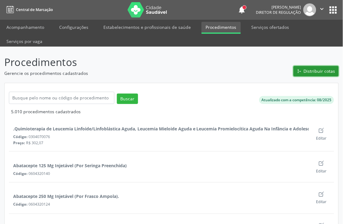
click at [306, 68] on span "Distribuir cotas" at bounding box center [320, 71] width 32 height 6
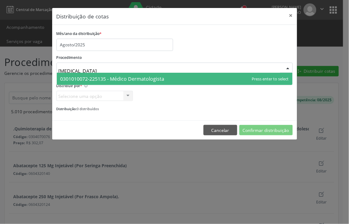
type input "dermatologista"
click at [114, 79] on span "0301010072-225135 - Médico Dermatologista" at bounding box center [112, 79] width 104 height 7
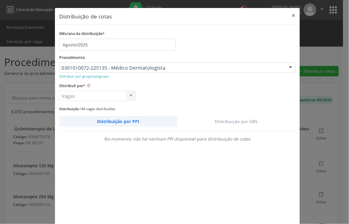
click at [249, 120] on link "Distribuição por UBS" at bounding box center [236, 121] width 119 height 11
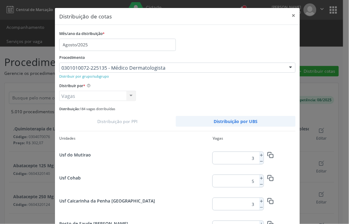
scroll to position [245, 0]
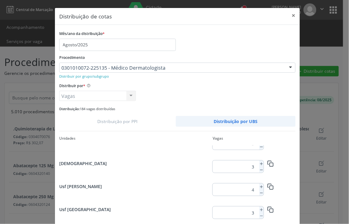
click at [251, 188] on input "4" at bounding box center [235, 190] width 44 height 12
click at [260, 186] on icon at bounding box center [261, 187] width 4 height 4
click at [251, 188] on input "6" at bounding box center [235, 190] width 44 height 12
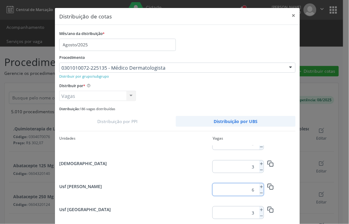
click at [251, 188] on input "6" at bounding box center [235, 190] width 44 height 12
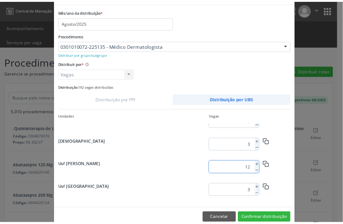
scroll to position [34, 0]
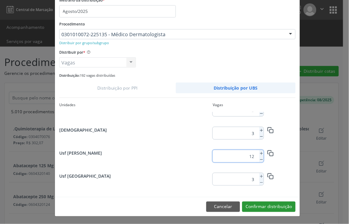
type input "12"
click at [266, 211] on button "Confirmar distribuição" at bounding box center [268, 207] width 53 height 10
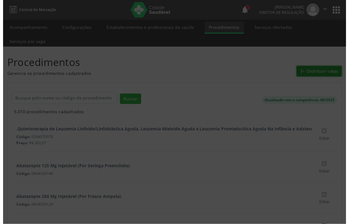
scroll to position [0, 0]
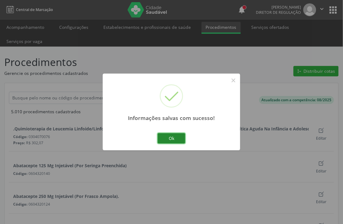
click at [166, 134] on button "Ok" at bounding box center [172, 138] width 28 height 10
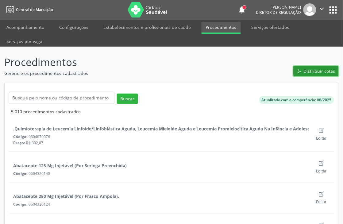
click at [326, 71] on span "Distribuir cotas" at bounding box center [320, 71] width 32 height 6
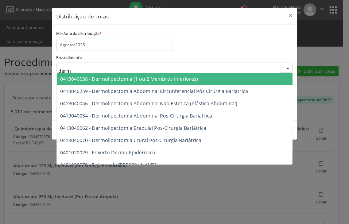
type input "derma"
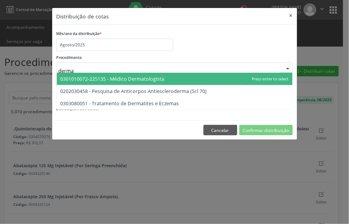
click at [120, 74] on span "0301010072-225135 - Médico Dermatologista" at bounding box center [175, 79] width 236 height 12
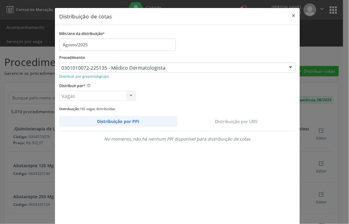
click at [236, 122] on link "Distribuição por UBS" at bounding box center [236, 121] width 119 height 11
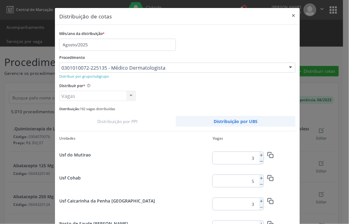
scroll to position [245, 0]
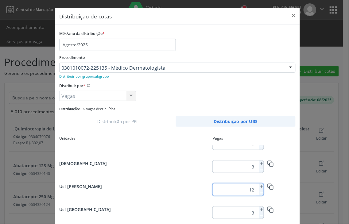
click at [247, 189] on input "12" at bounding box center [235, 190] width 44 height 12
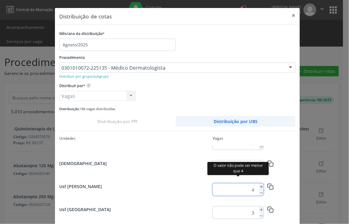
type input "4"
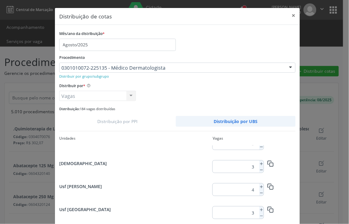
scroll to position [199, 0]
click at [259, 186] on icon at bounding box center [261, 187] width 4 height 4
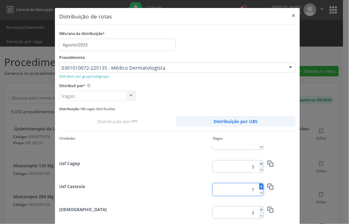
click at [259, 186] on icon at bounding box center [261, 187] width 4 height 4
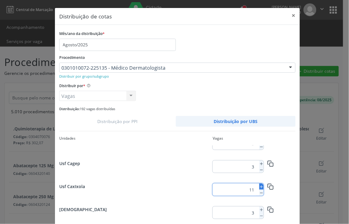
type input "12"
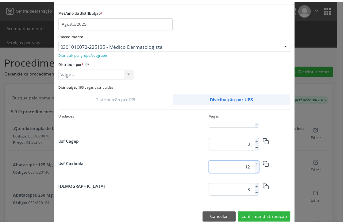
scroll to position [34, 0]
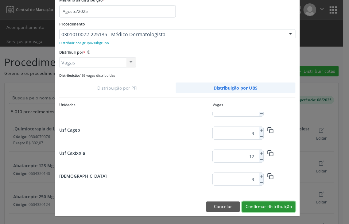
click at [272, 205] on button "Confirmar distribuição" at bounding box center [268, 207] width 53 height 10
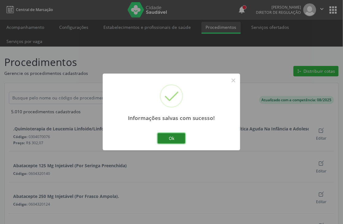
click at [170, 142] on button "Ok" at bounding box center [172, 138] width 28 height 10
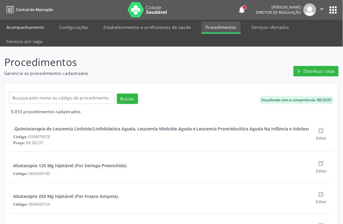
click at [40, 24] on link "Acompanhamento" at bounding box center [25, 27] width 46 height 11
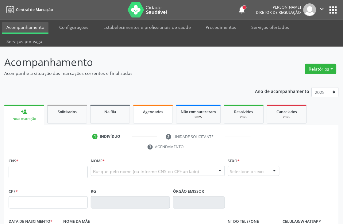
click at [160, 112] on span "Agendados" at bounding box center [153, 111] width 20 height 5
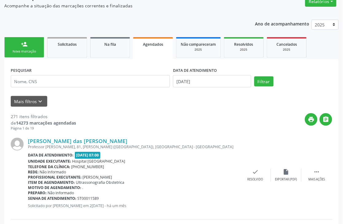
scroll to position [68, 0]
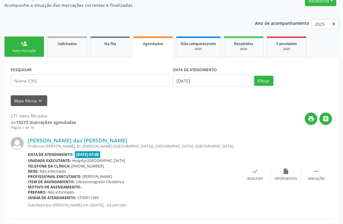
click at [36, 100] on button "Mais filtros keyboard_arrow_down" at bounding box center [29, 100] width 37 height 11
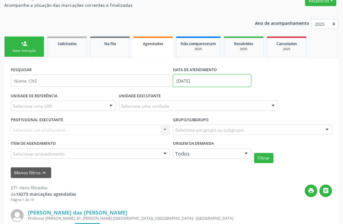
click at [187, 80] on input "[DATE]" at bounding box center [212, 81] width 78 height 12
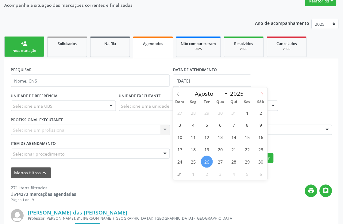
click at [264, 92] on icon at bounding box center [262, 94] width 4 height 4
select select "8"
click at [193, 110] on span "1" at bounding box center [194, 113] width 12 height 12
type input "[DATE]"
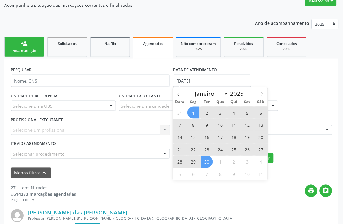
click at [206, 160] on span "30" at bounding box center [207, 162] width 12 height 12
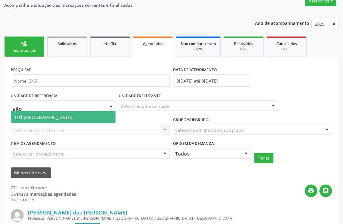
type input "alto d"
click at [21, 118] on span "Usf [GEOGRAPHIC_DATA]" at bounding box center [44, 117] width 58 height 7
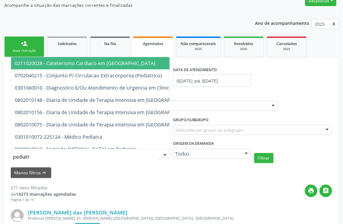
type input "pediatra"
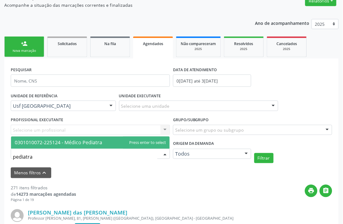
click at [86, 143] on span "0301010072-225124 - Médico Pediatra" at bounding box center [59, 142] width 88 height 7
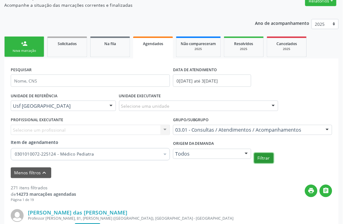
click at [259, 154] on button "Filtrar" at bounding box center [264, 158] width 19 height 10
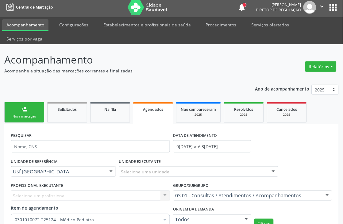
scroll to position [0, 0]
